Goal: Obtain resource: Download file/media

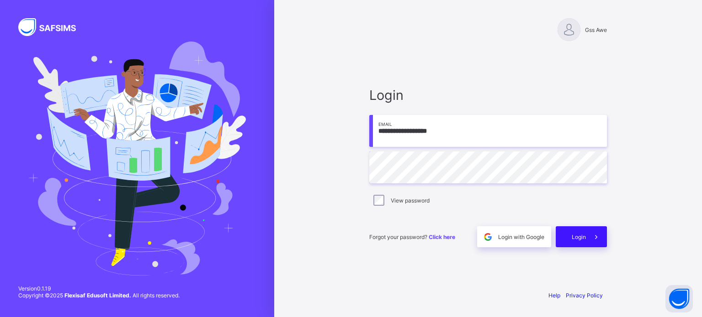
click at [572, 239] on span "Login" at bounding box center [578, 237] width 14 height 7
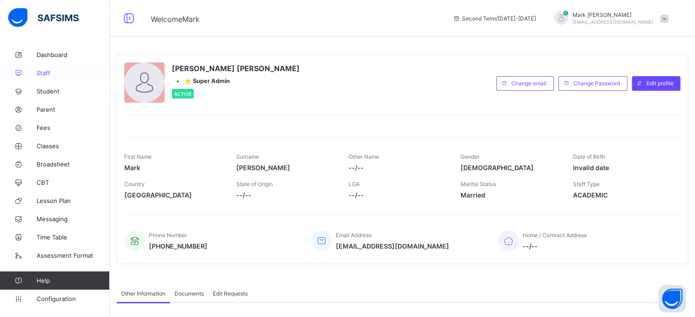
click at [51, 69] on span "Staff" at bounding box center [73, 72] width 73 height 7
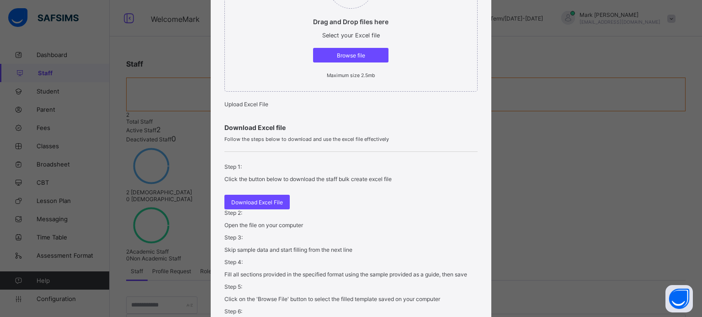
scroll to position [137, 0]
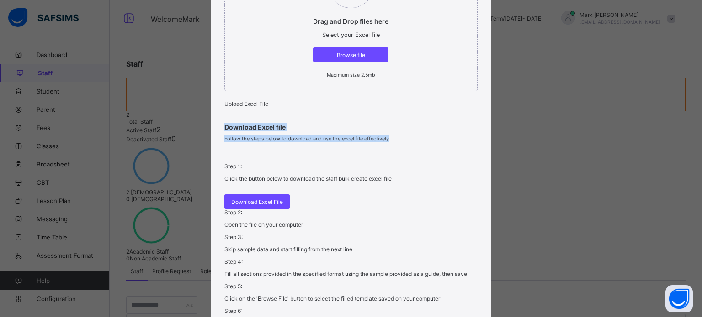
drag, startPoint x: 387, startPoint y: 184, endPoint x: 223, endPoint y: 164, distance: 165.2
click at [224, 164] on div "Download Excel file Follow the steps below to download and use the excel file e…" at bounding box center [350, 233] width 253 height 221
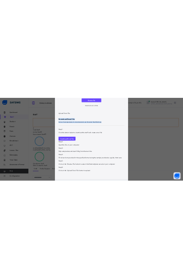
scroll to position [228, 0]
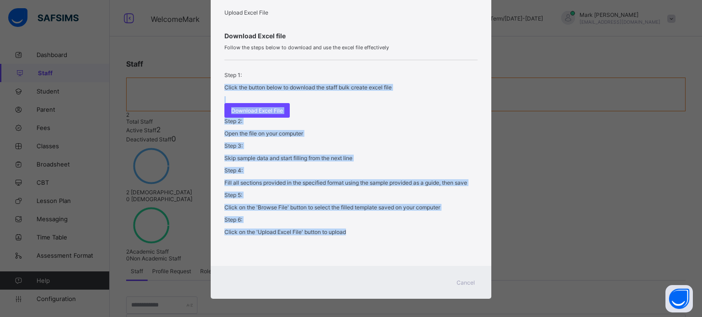
drag, startPoint x: 371, startPoint y: 245, endPoint x: 267, endPoint y: 117, distance: 164.9
click at [267, 117] on div "Step 1: Click the button below to download the staff bulk create excel file Dow…" at bounding box center [350, 156] width 253 height 192
click at [297, 137] on div "Step 2: Open the file on your computer" at bounding box center [350, 127] width 253 height 19
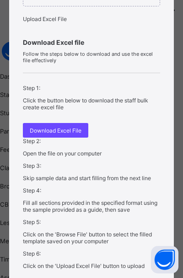
click at [126, 157] on p "Open the file on your computer" at bounding box center [91, 153] width 137 height 7
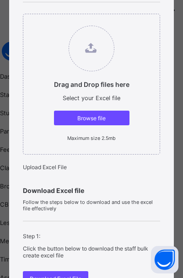
scroll to position [0, 0]
